Goal: Find specific page/section: Find specific page/section

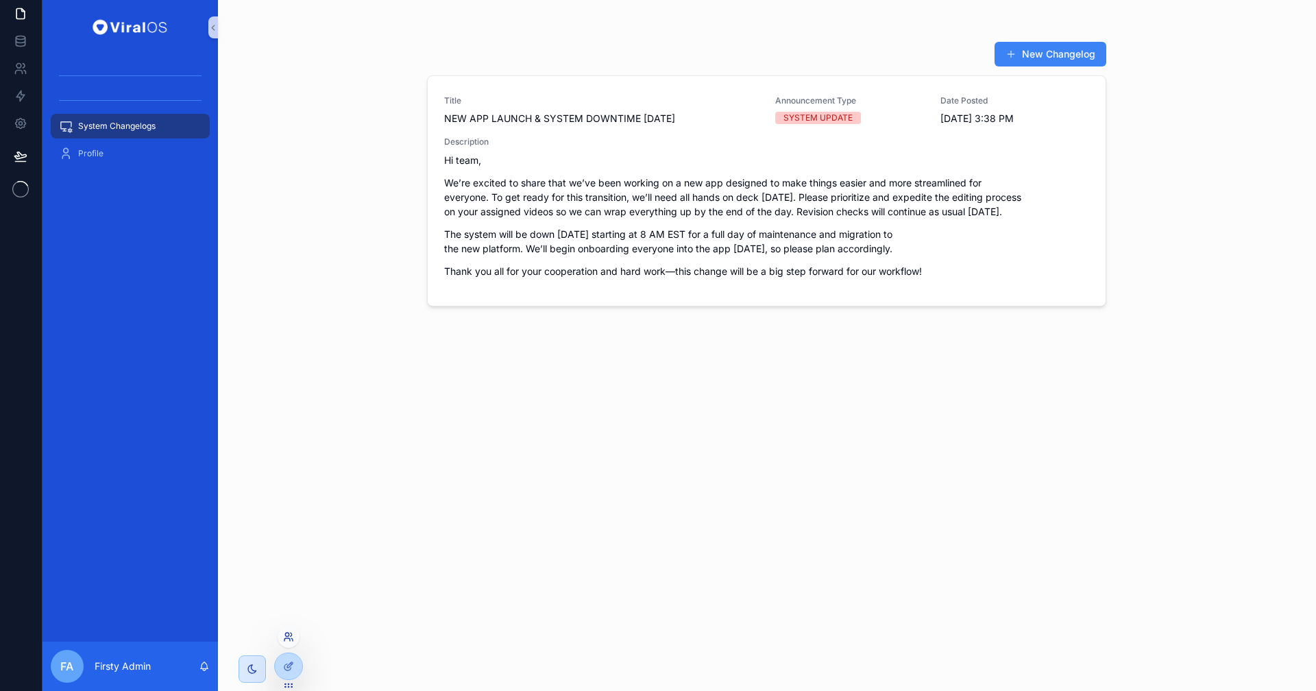
click at [288, 637] on icon at bounding box center [288, 636] width 11 height 11
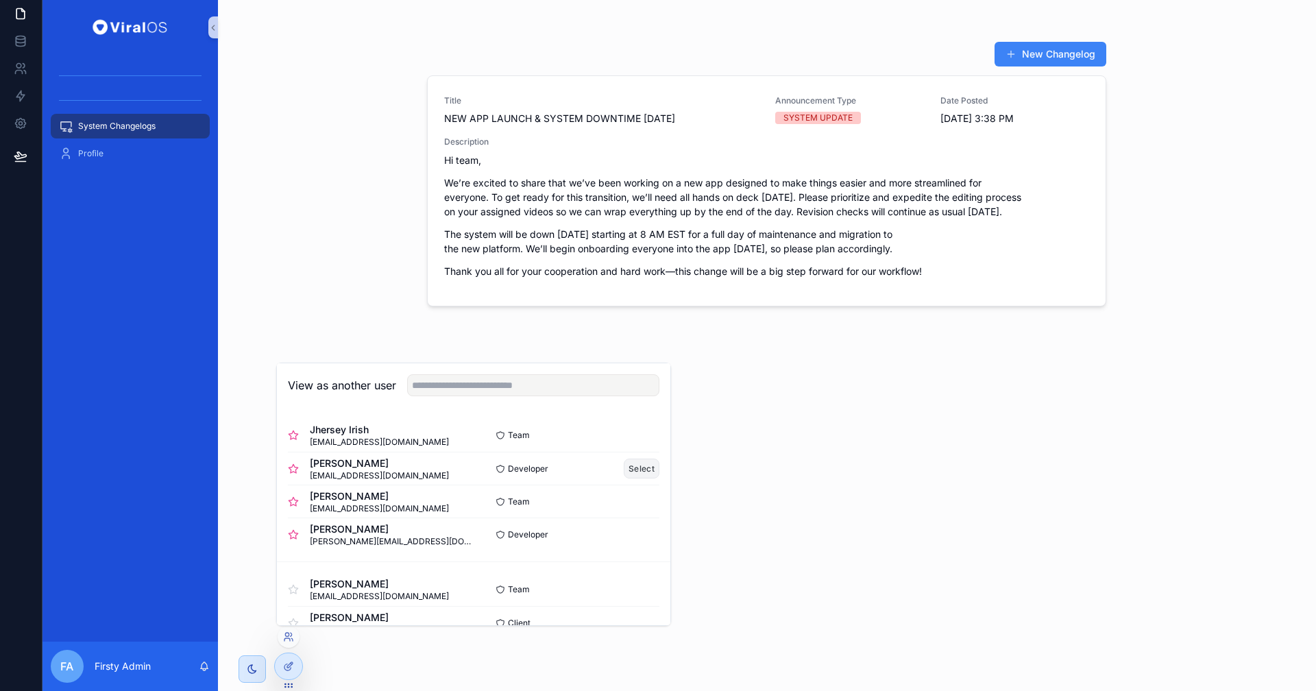
click at [632, 462] on button "Select" at bounding box center [641, 468] width 36 height 20
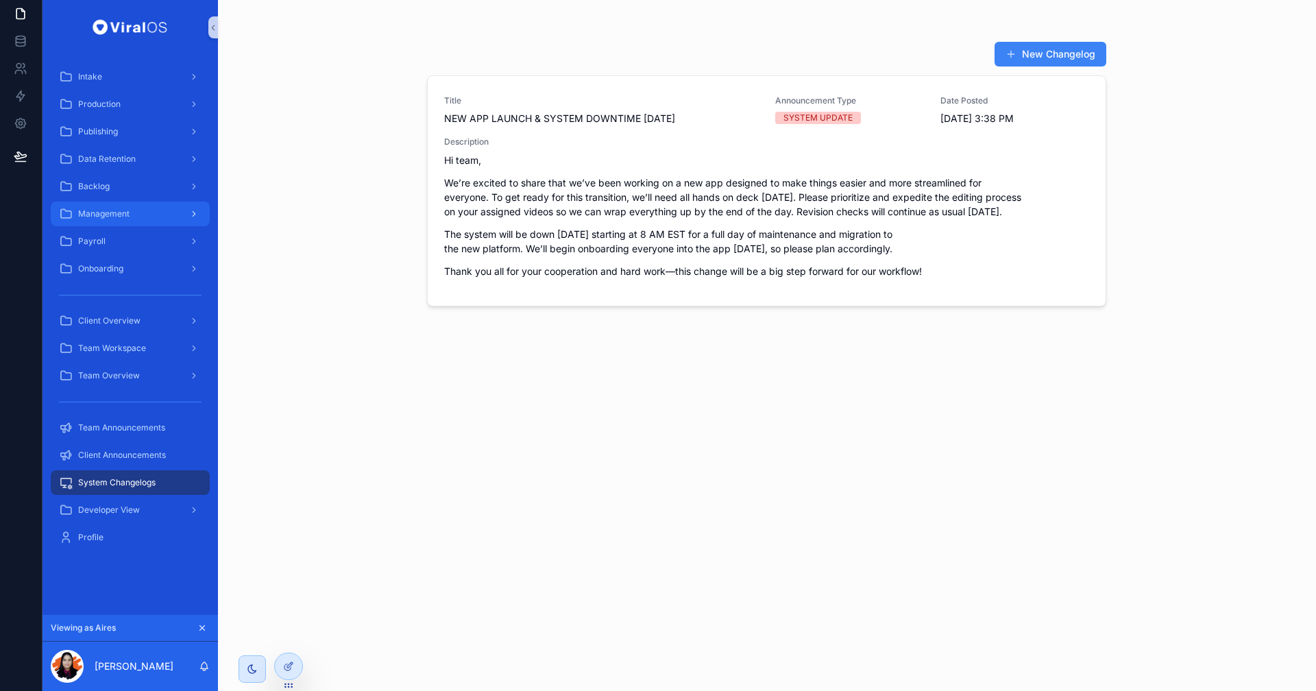
click at [125, 217] on span "Management" at bounding box center [103, 213] width 51 height 11
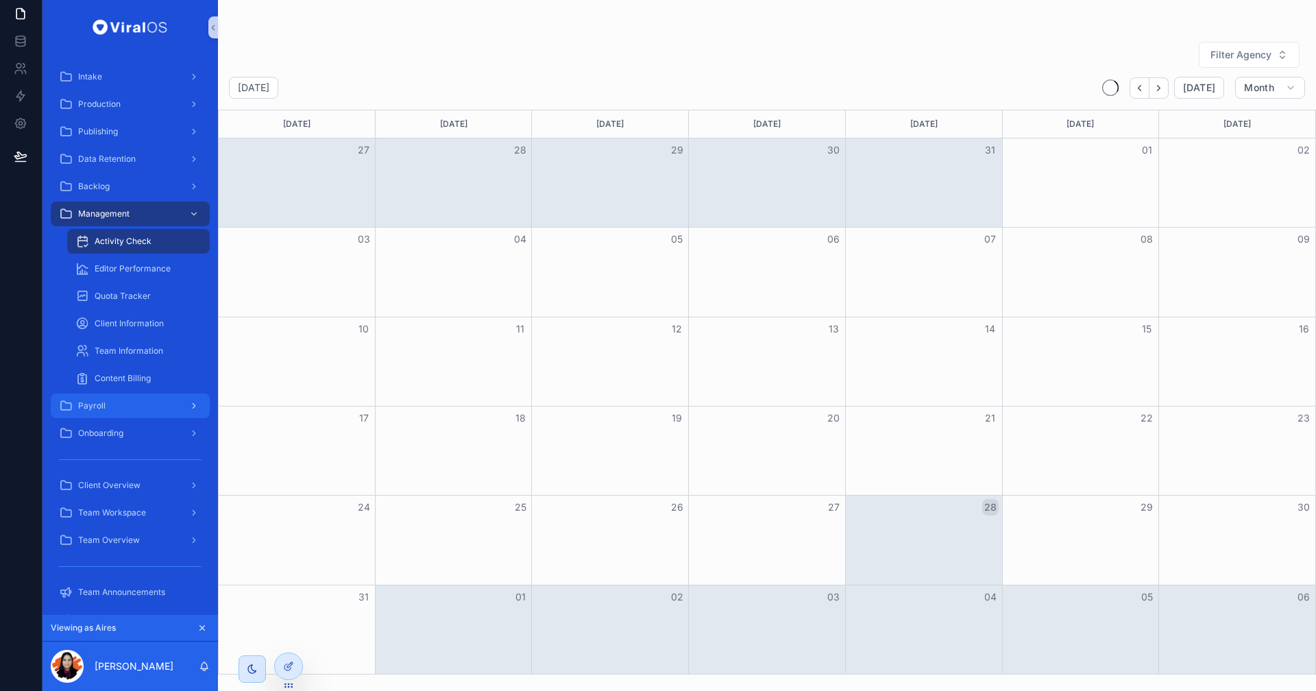
click at [140, 402] on div "Payroll" at bounding box center [130, 406] width 143 height 22
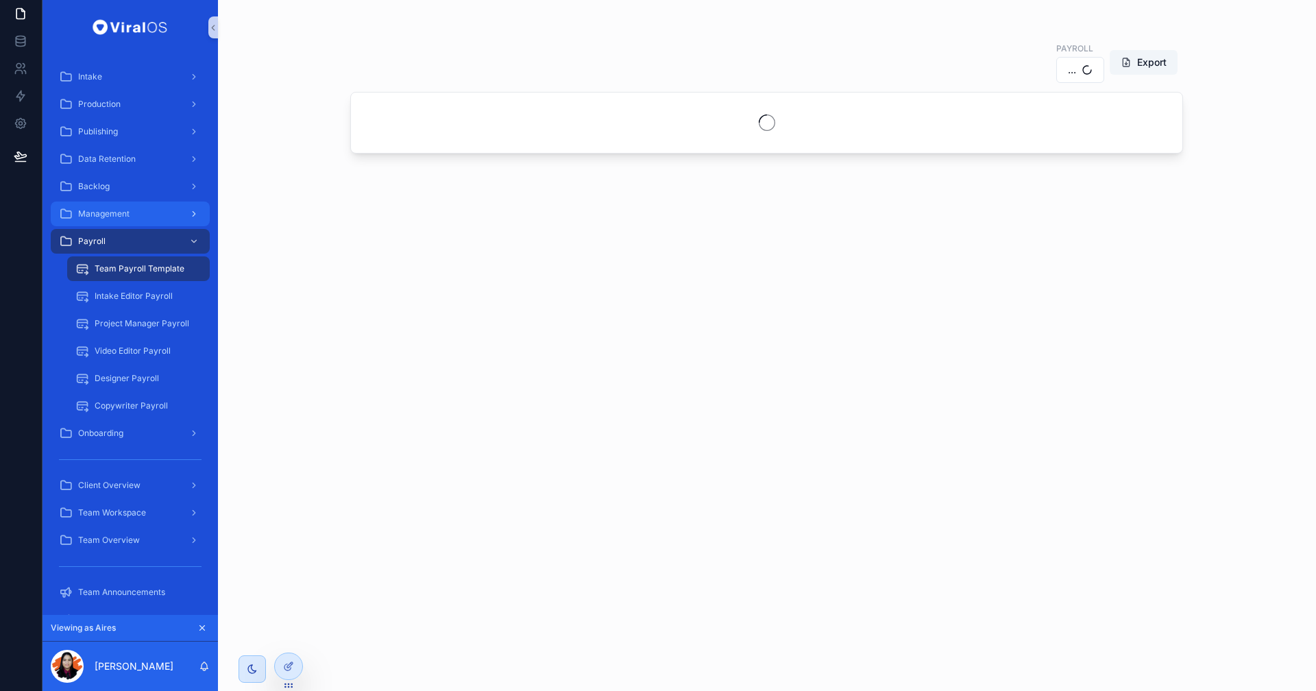
click at [134, 210] on div "Management" at bounding box center [130, 214] width 143 height 22
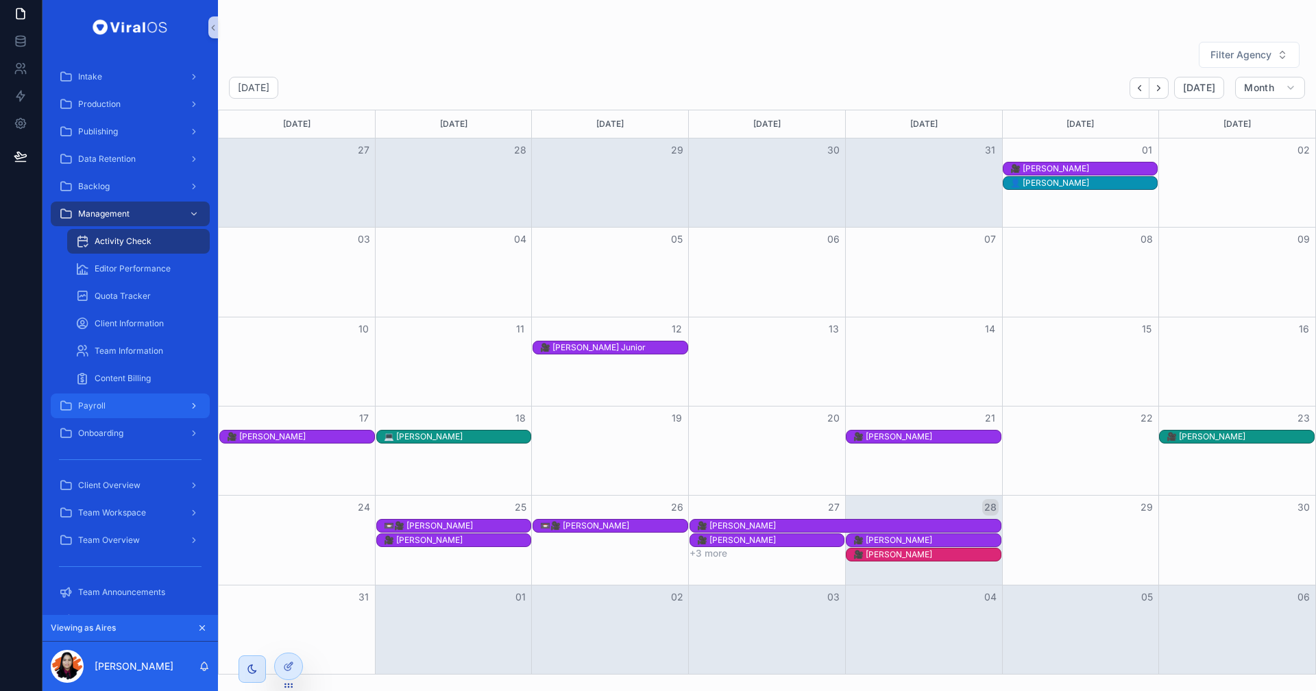
click at [143, 408] on div "Payroll" at bounding box center [130, 406] width 143 height 22
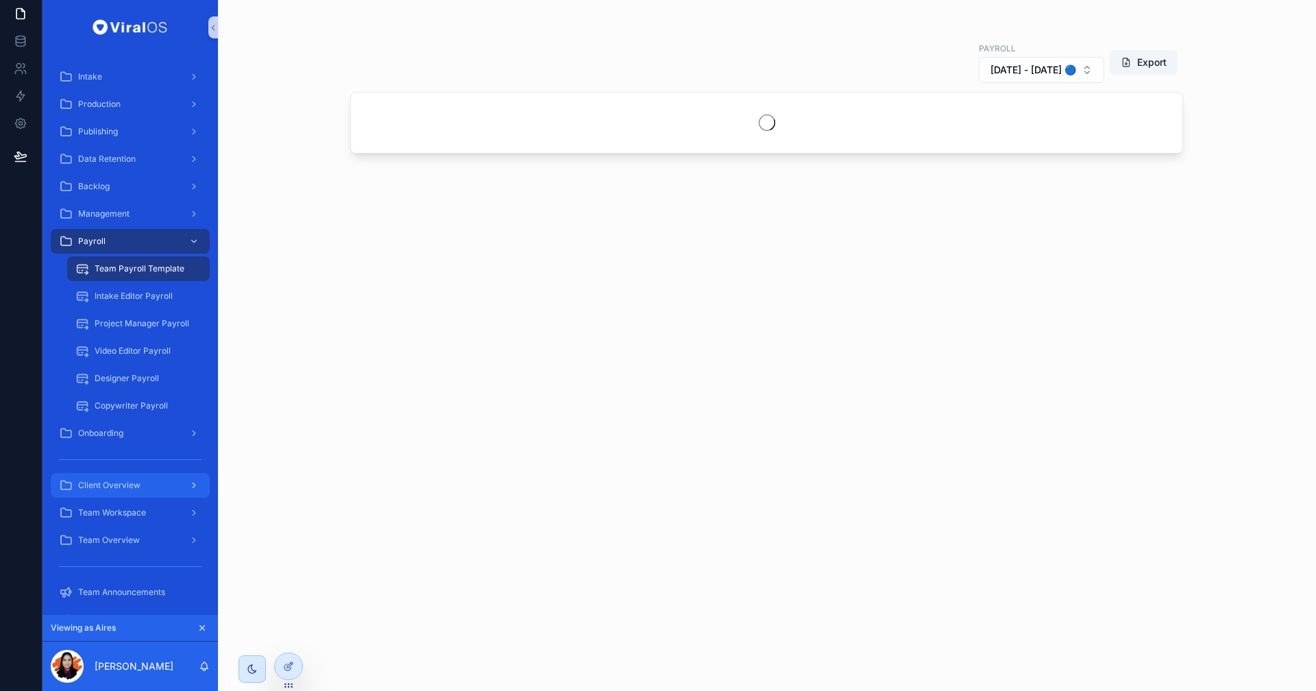
click at [153, 478] on div "Client Overview" at bounding box center [130, 485] width 143 height 22
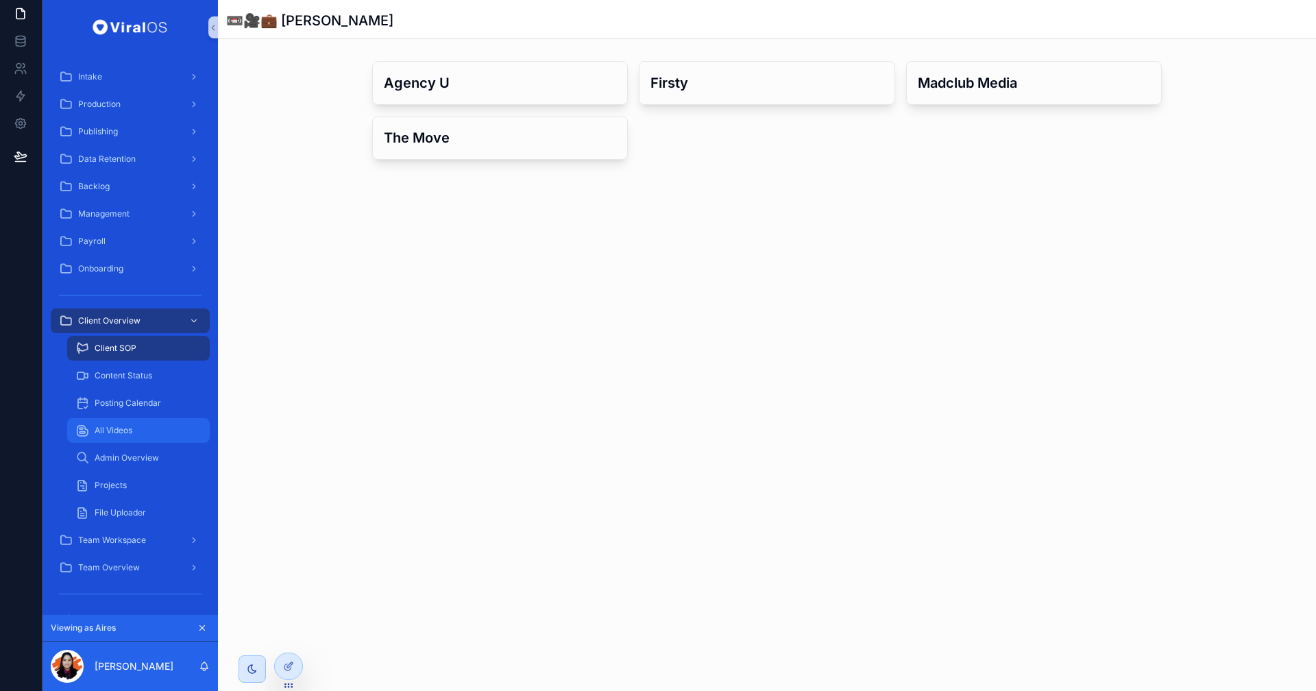
click at [143, 433] on div "All Videos" at bounding box center [138, 430] width 126 height 22
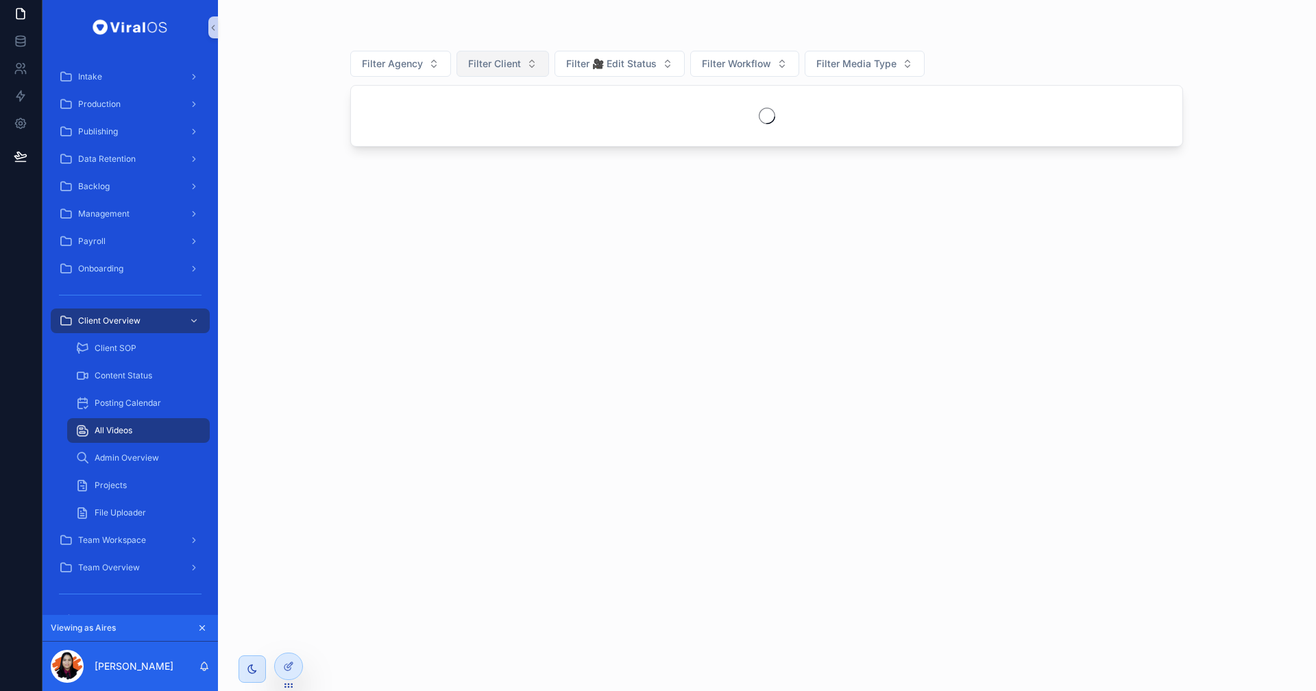
click at [509, 59] on span "Filter Client" at bounding box center [494, 64] width 53 height 14
type input "****"
click at [521, 108] on div "[PERSON_NAME]" at bounding box center [502, 119] width 164 height 22
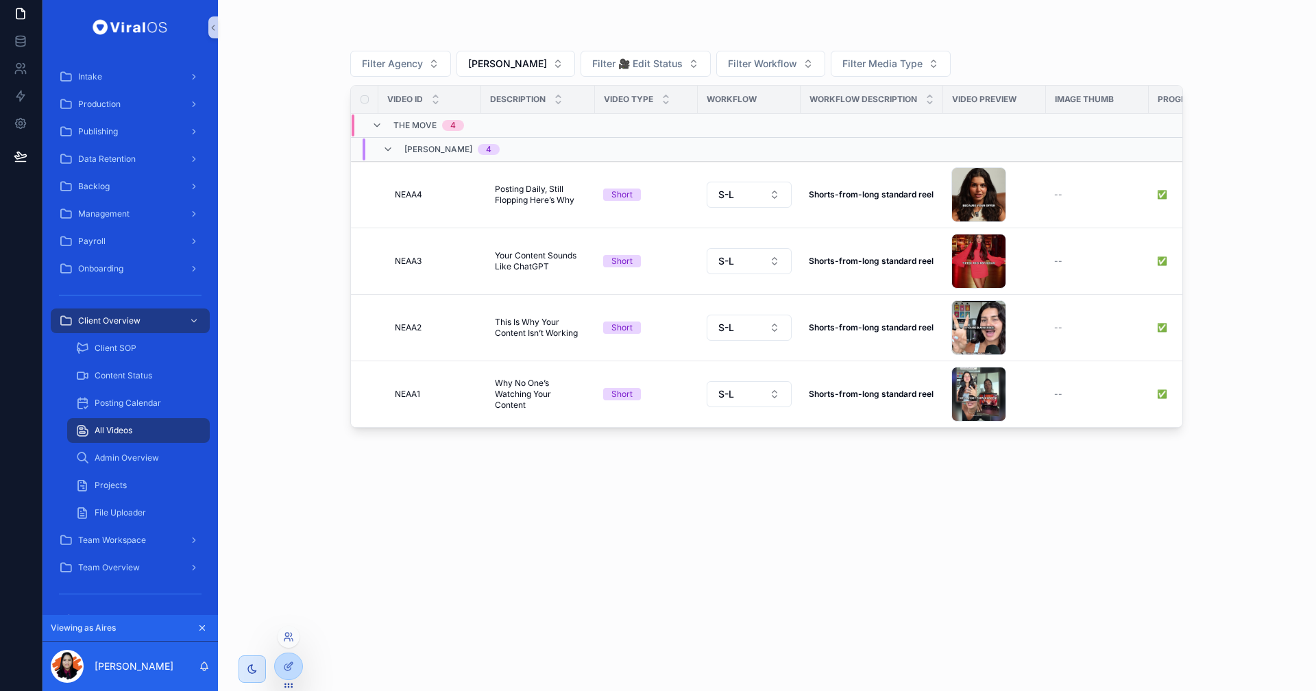
click at [289, 643] on div at bounding box center [288, 637] width 22 height 22
click at [286, 634] on icon at bounding box center [288, 636] width 11 height 11
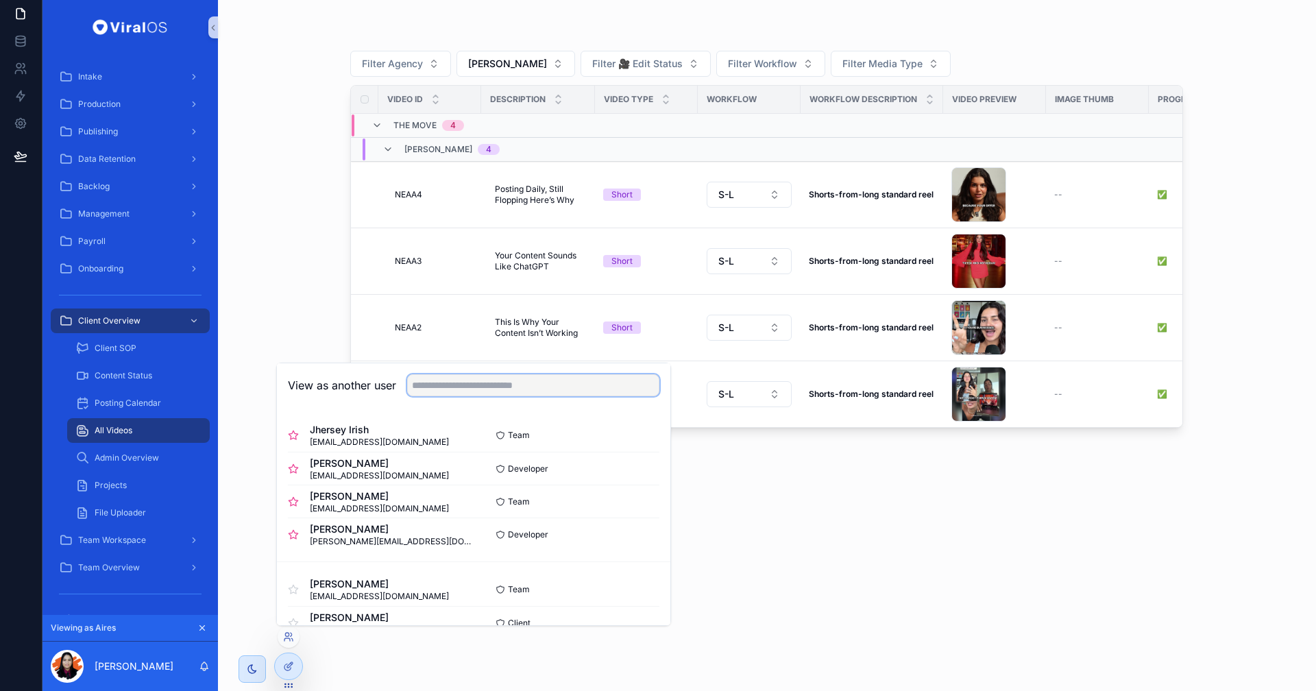
click at [497, 388] on input "text" at bounding box center [533, 385] width 252 height 22
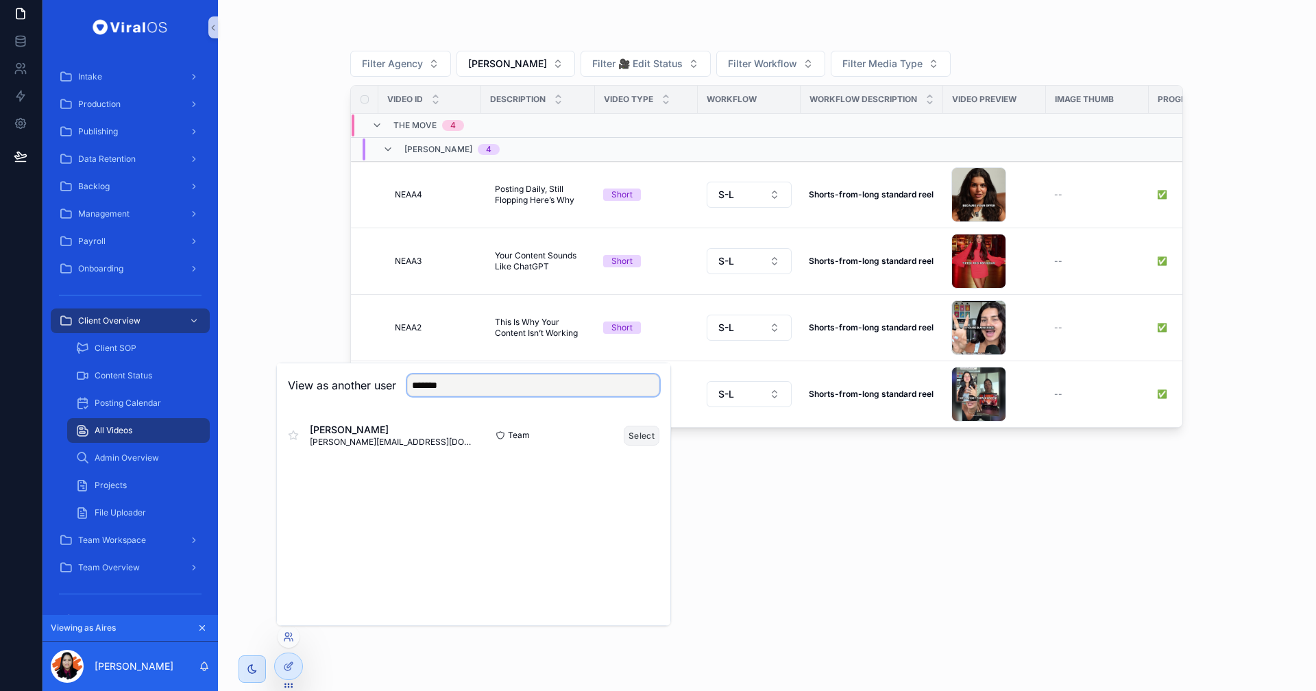
type input "*******"
click at [641, 436] on button "Select" at bounding box center [641, 435] width 36 height 20
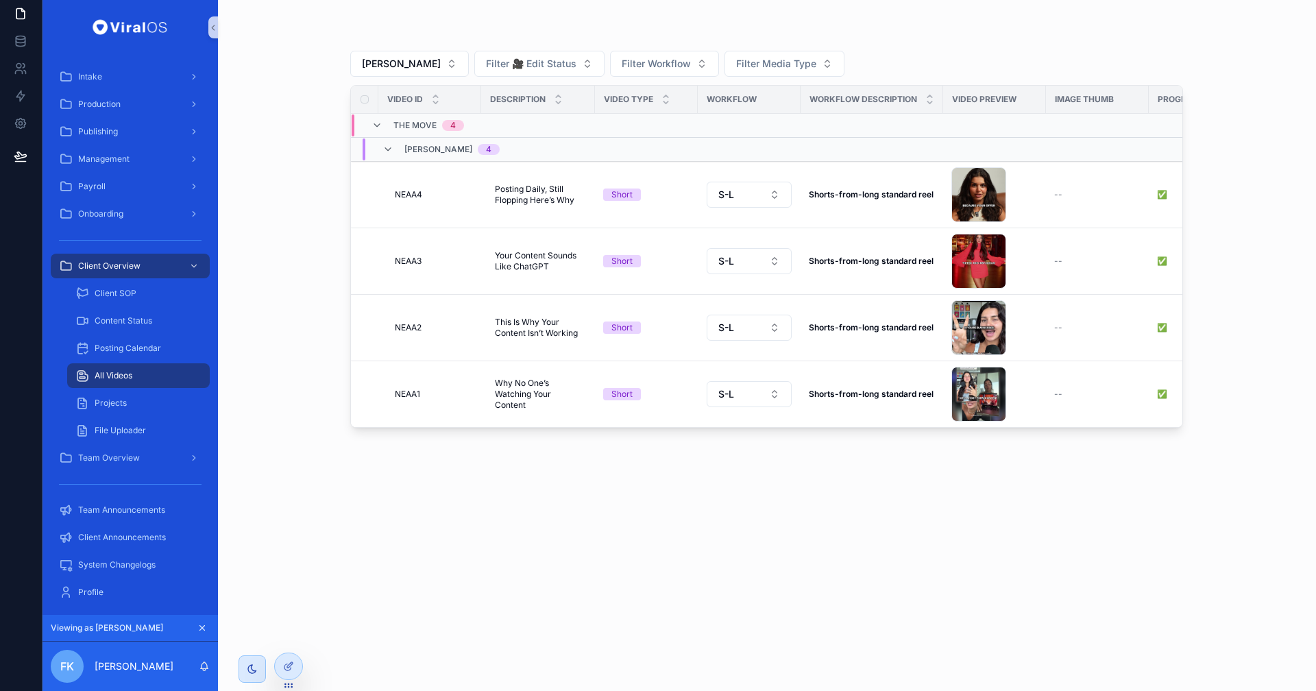
click at [826, 530] on div "Nadia Khaled Filter 🎥 Edit Status Filter Workflow Filter Media Type Video ID De…" at bounding box center [766, 353] width 832 height 641
click at [293, 664] on icon at bounding box center [288, 665] width 11 height 11
